Goal: Browse casually: Explore the website without a specific task or goal

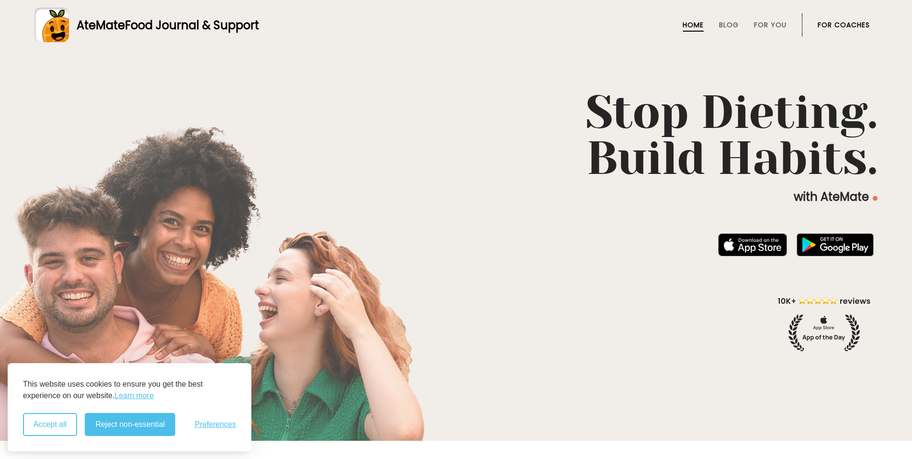
click at [68, 427] on button "Accept all" at bounding box center [50, 424] width 54 height 23
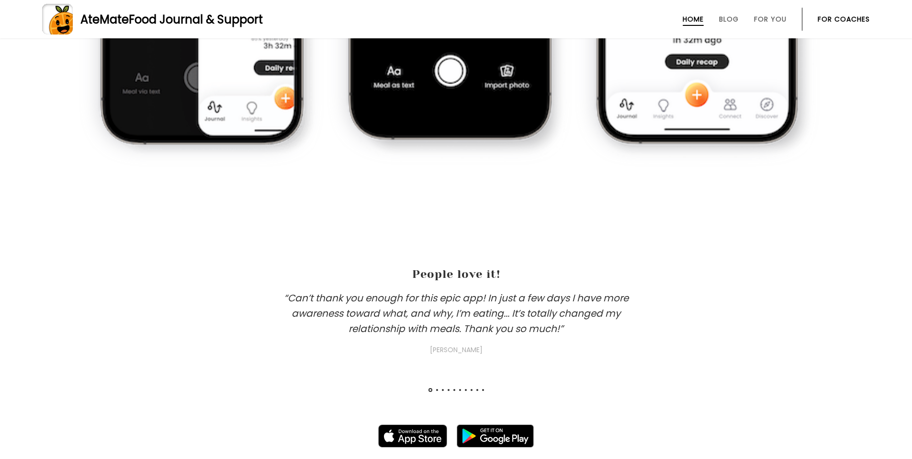
scroll to position [1019, 0]
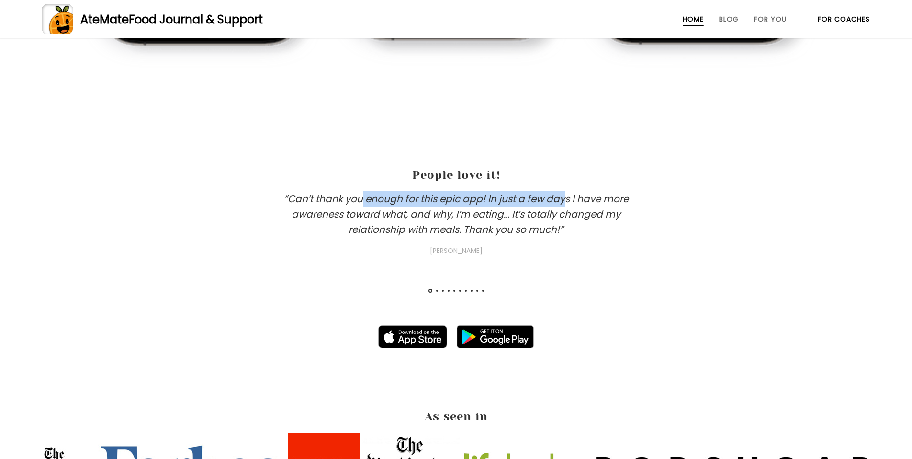
drag, startPoint x: 366, startPoint y: 201, endPoint x: 570, endPoint y: 201, distance: 203.5
click at [570, 201] on h3 "“Can’t thank you enough for this epic app! In just a few days I have more aware…" at bounding box center [456, 223] width 383 height 65
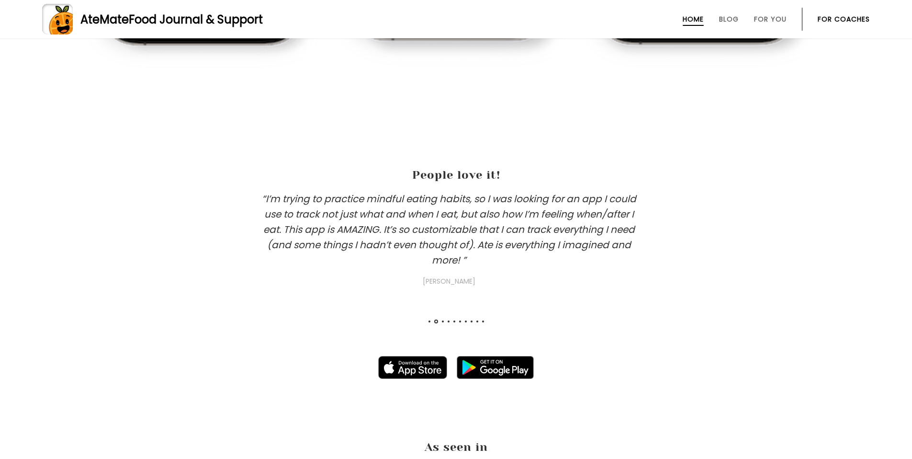
click at [568, 201] on h3 "“I’m trying to practice mindful eating habits, so I was looking for an app I co…" at bounding box center [449, 239] width 383 height 96
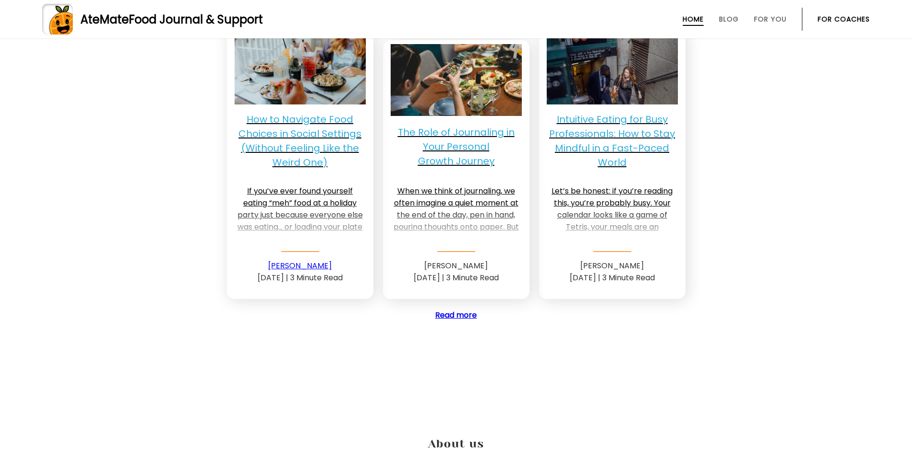
scroll to position [2976, 0]
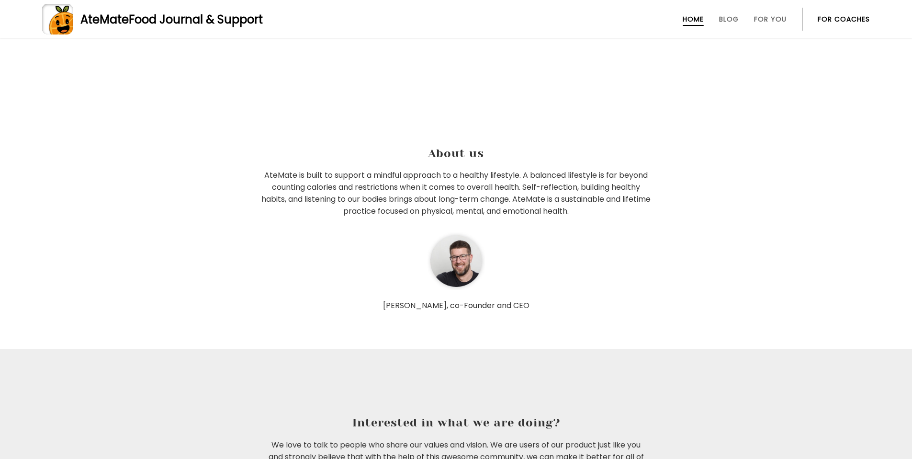
click at [450, 304] on p "[PERSON_NAME], co-Founder and CEO" at bounding box center [456, 306] width 393 height 10
click at [503, 296] on div "[PERSON_NAME], co-Founder and CEO" at bounding box center [456, 271] width 393 height 78
drag, startPoint x: 409, startPoint y: 176, endPoint x: 574, endPoint y: 180, distance: 164.3
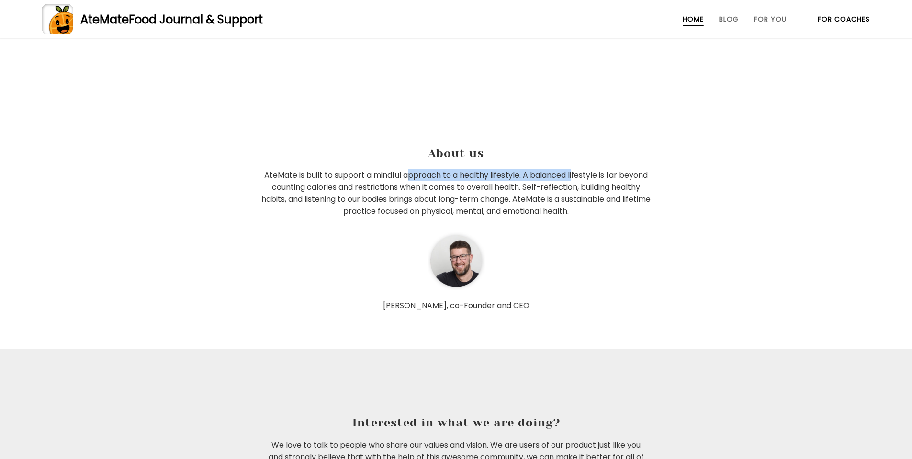
click at [574, 180] on p "AteMate is built to support a mindful approach to a healthy lifestyle. A balanc…" at bounding box center [456, 193] width 393 height 48
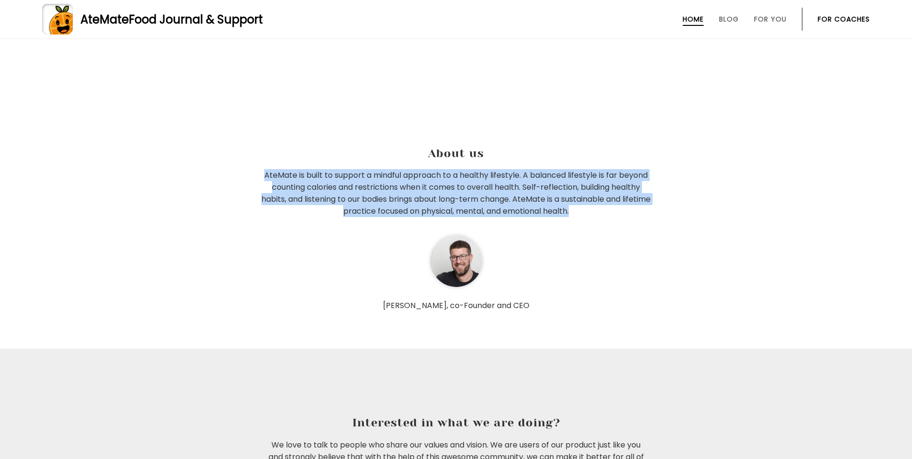
click at [574, 180] on p "AteMate is built to support a mindful approach to a healthy lifestyle. A balanc…" at bounding box center [456, 193] width 393 height 48
click at [581, 181] on p "AteMate is built to support a mindful approach to a healthy lifestyle. A balanc…" at bounding box center [456, 193] width 393 height 48
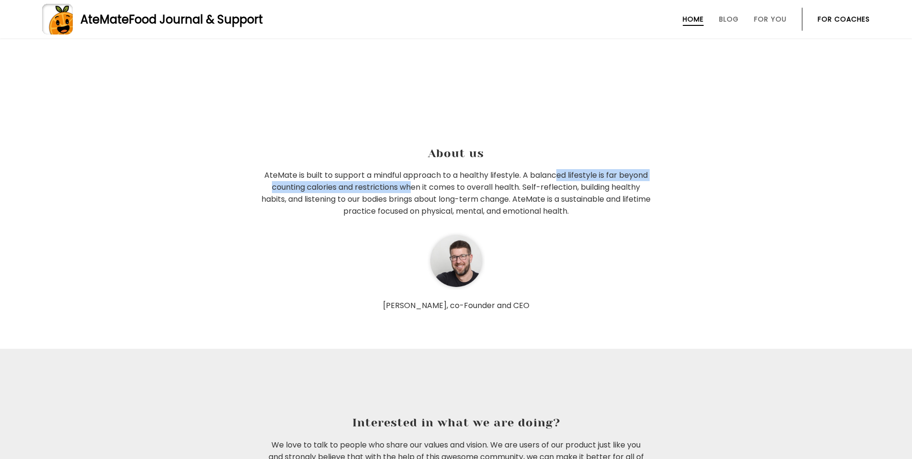
drag, startPoint x: 558, startPoint y: 170, endPoint x: 409, endPoint y: 185, distance: 150.2
click at [409, 185] on p "AteMate is built to support a mindful approach to a healthy lifestyle. A balanc…" at bounding box center [456, 193] width 393 height 48
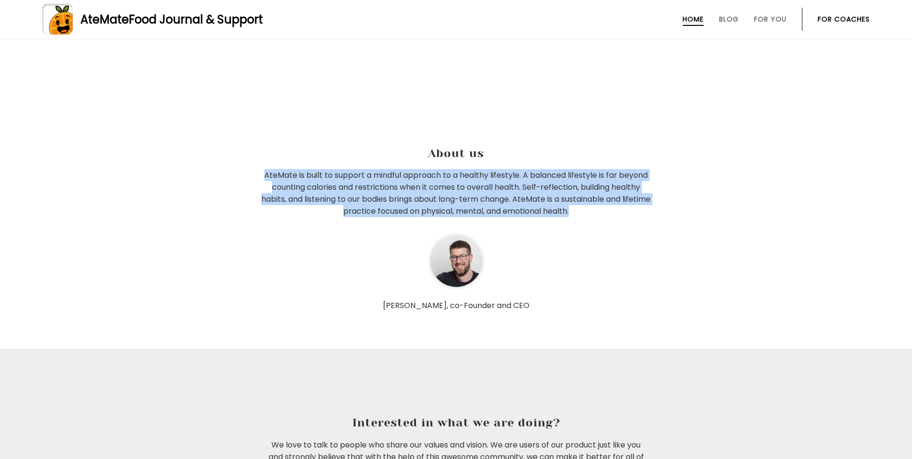
click at [409, 185] on p "AteMate is built to support a mindful approach to a healthy lifestyle. A balanc…" at bounding box center [456, 193] width 393 height 48
click at [448, 183] on p "AteMate is built to support a mindful approach to a healthy lifestyle. A balanc…" at bounding box center [456, 193] width 393 height 48
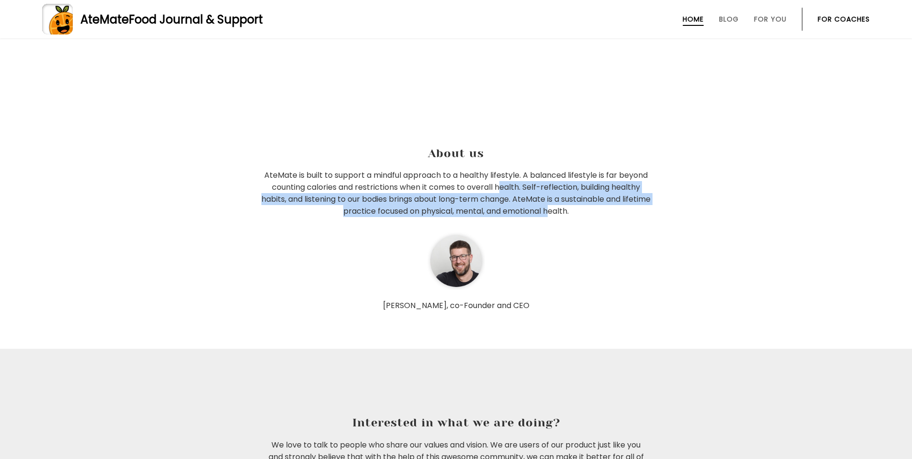
drag, startPoint x: 506, startPoint y: 182, endPoint x: 564, endPoint y: 205, distance: 62.3
click at [564, 205] on p "AteMate is built to support a mindful approach to a healthy lifestyle. A balanc…" at bounding box center [456, 193] width 393 height 48
click at [541, 197] on p "AteMate is built to support a mindful approach to a healthy lifestyle. A balanc…" at bounding box center [456, 193] width 393 height 48
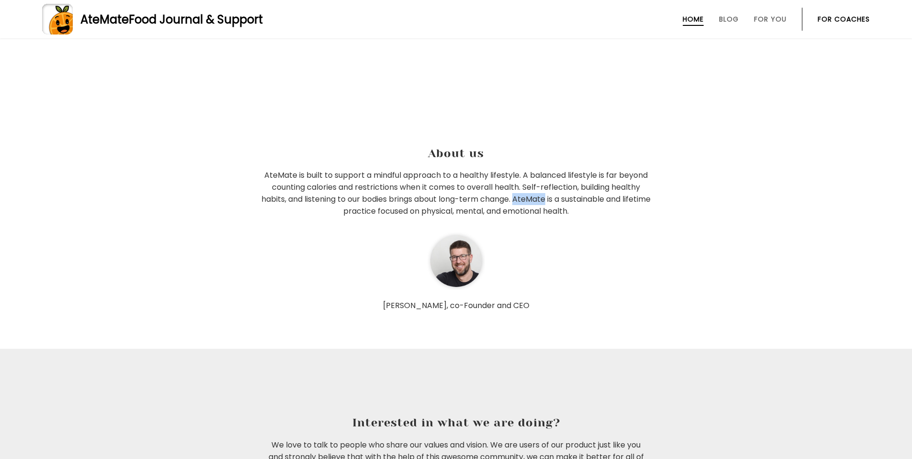
click at [541, 197] on p "AteMate is built to support a mindful approach to a healthy lifestyle. A balanc…" at bounding box center [456, 193] width 393 height 48
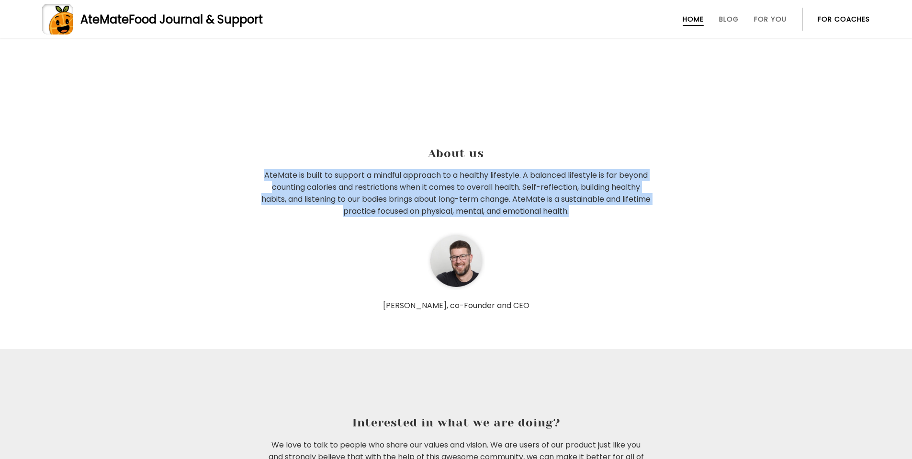
click at [541, 197] on p "AteMate is built to support a mindful approach to a healthy lifestyle. A balanc…" at bounding box center [456, 193] width 393 height 48
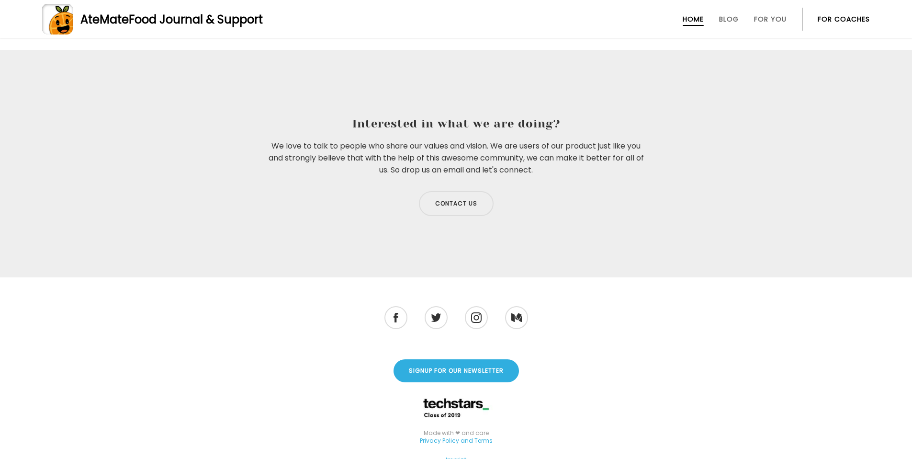
scroll to position [3336, 0]
